Goal: Information Seeking & Learning: Find specific fact

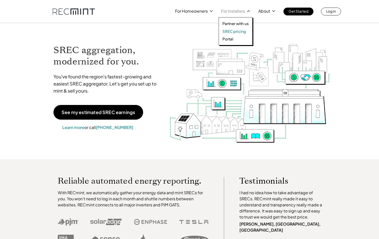
click at [230, 33] on p "SREC pricing" at bounding box center [234, 31] width 24 height 5
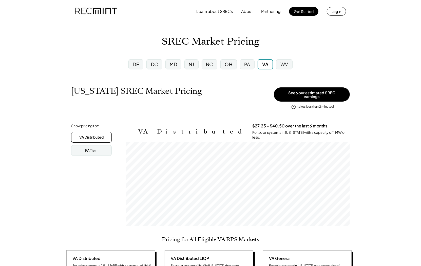
scroll to position [84, 224]
click at [134, 66] on div "DE" at bounding box center [136, 64] width 6 height 6
